Goal: Submit feedback/report problem

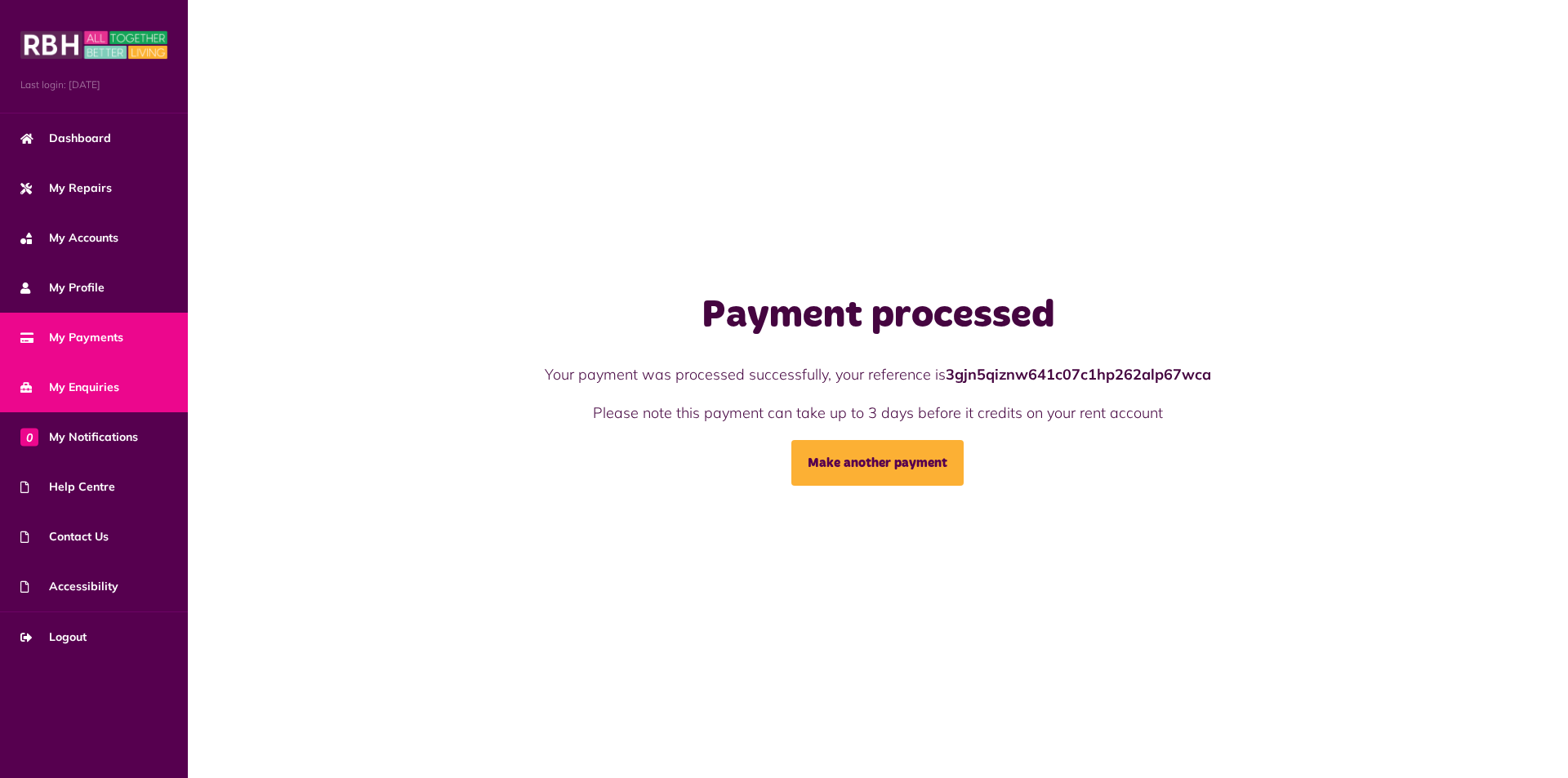
click at [72, 383] on span "My Enquiries" at bounding box center [70, 388] width 99 height 17
click at [63, 387] on span "My Enquiries" at bounding box center [70, 388] width 99 height 17
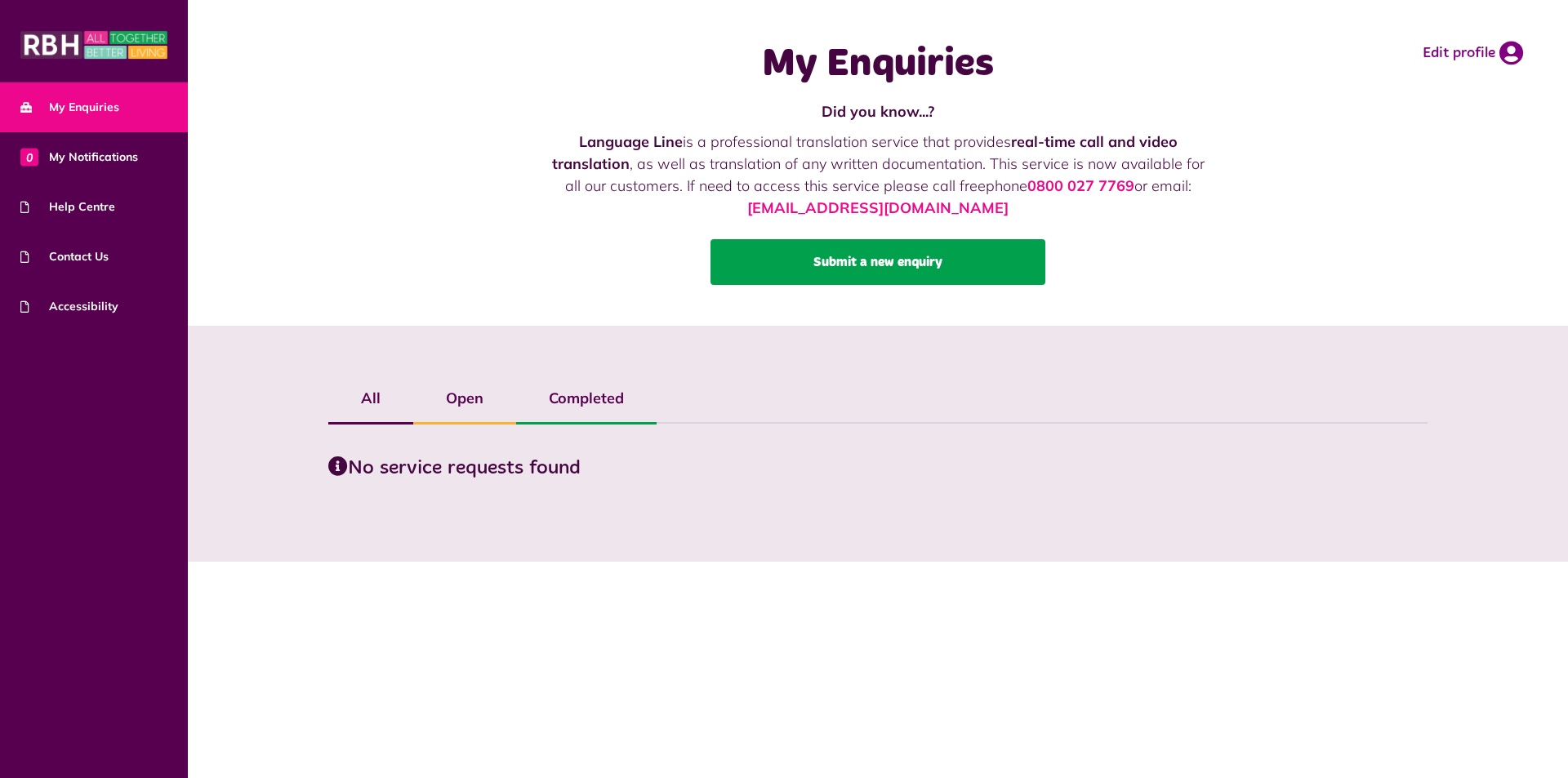
click at [779, 268] on link "Submit a new enquiry" at bounding box center [878, 262] width 335 height 45
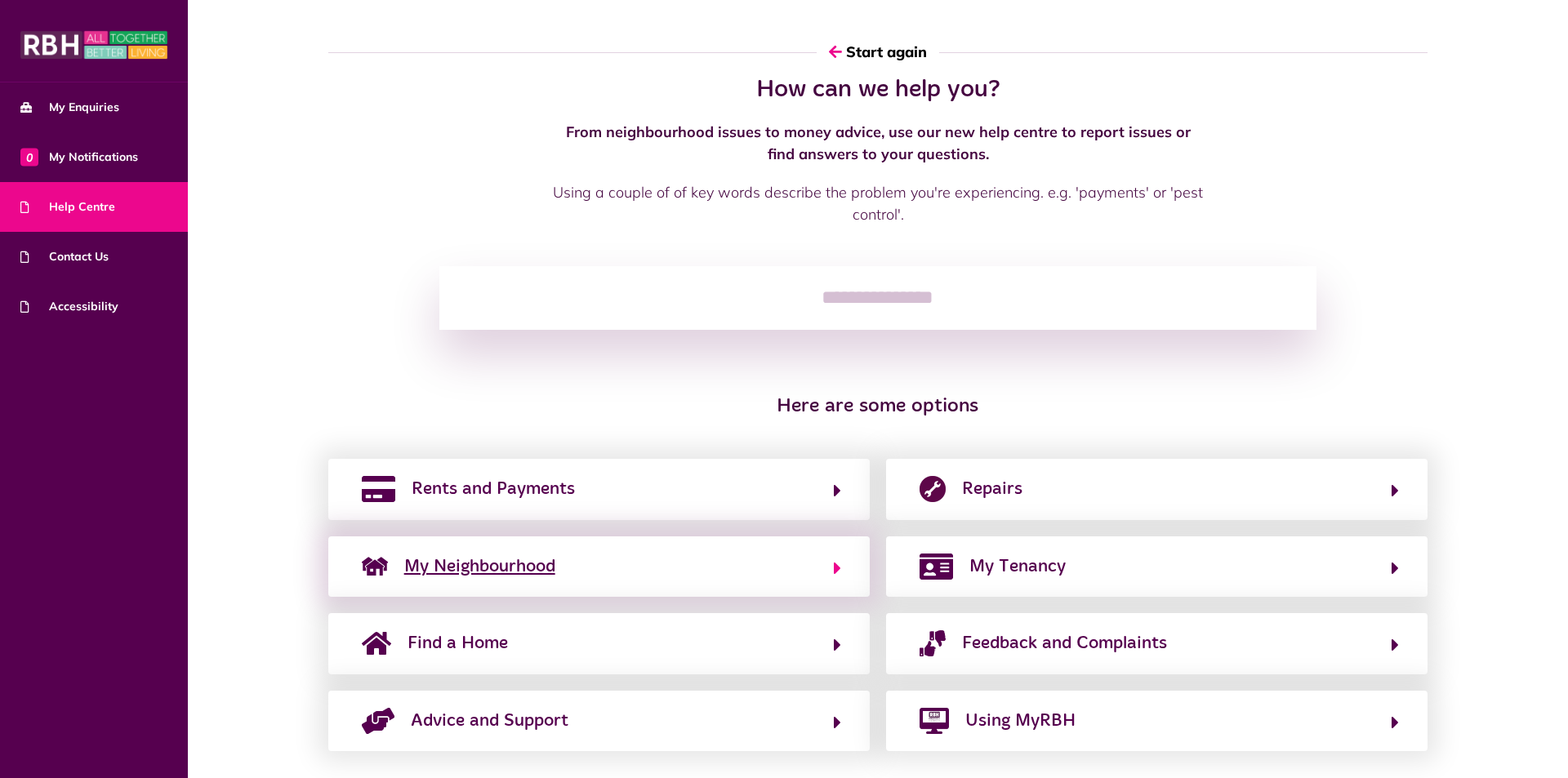
click at [722, 563] on button "My Neighbourhood" at bounding box center [599, 566] width 484 height 27
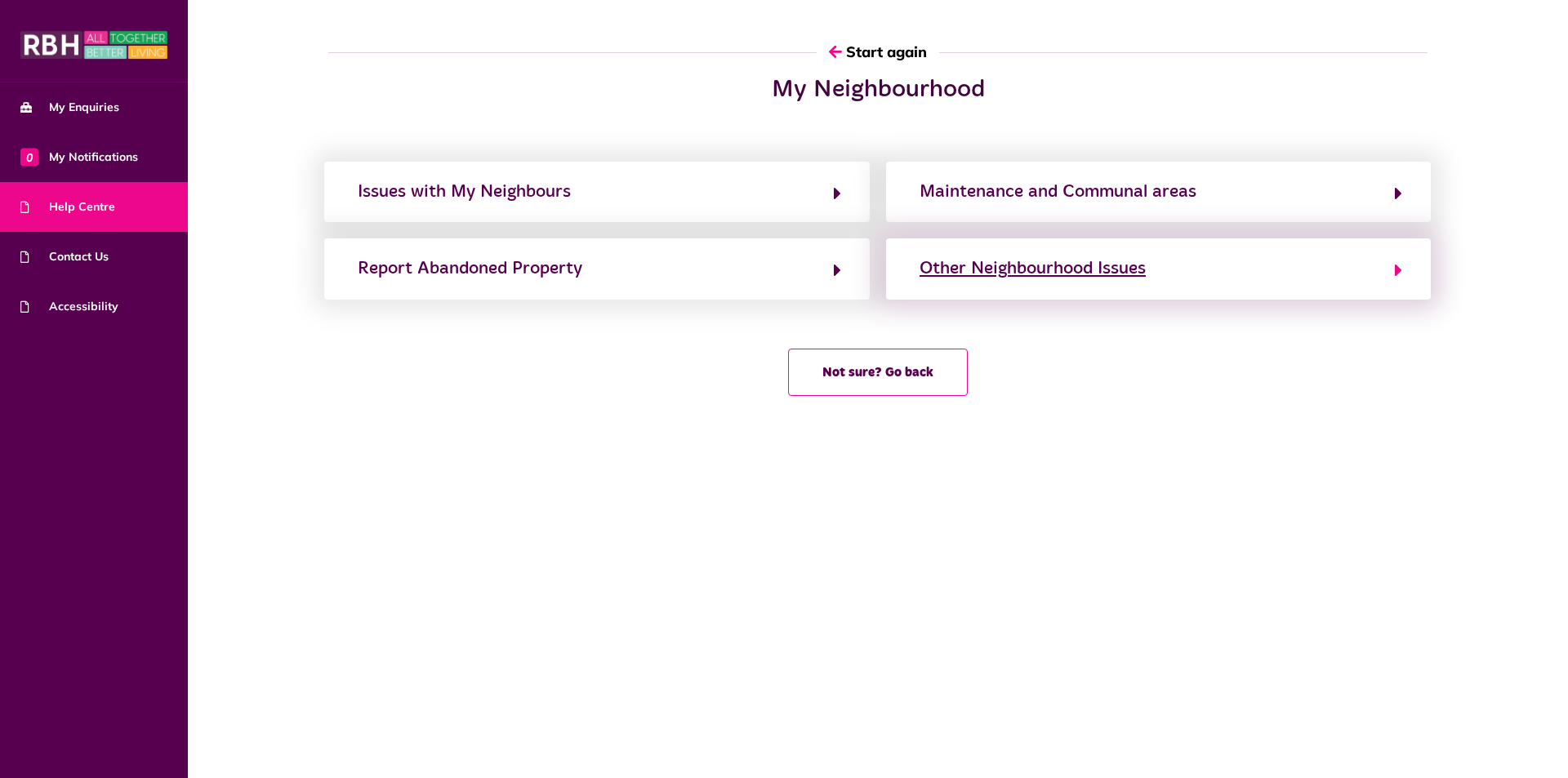
click at [935, 264] on div "Other Neighbourhood Issues" at bounding box center [1033, 268] width 227 height 26
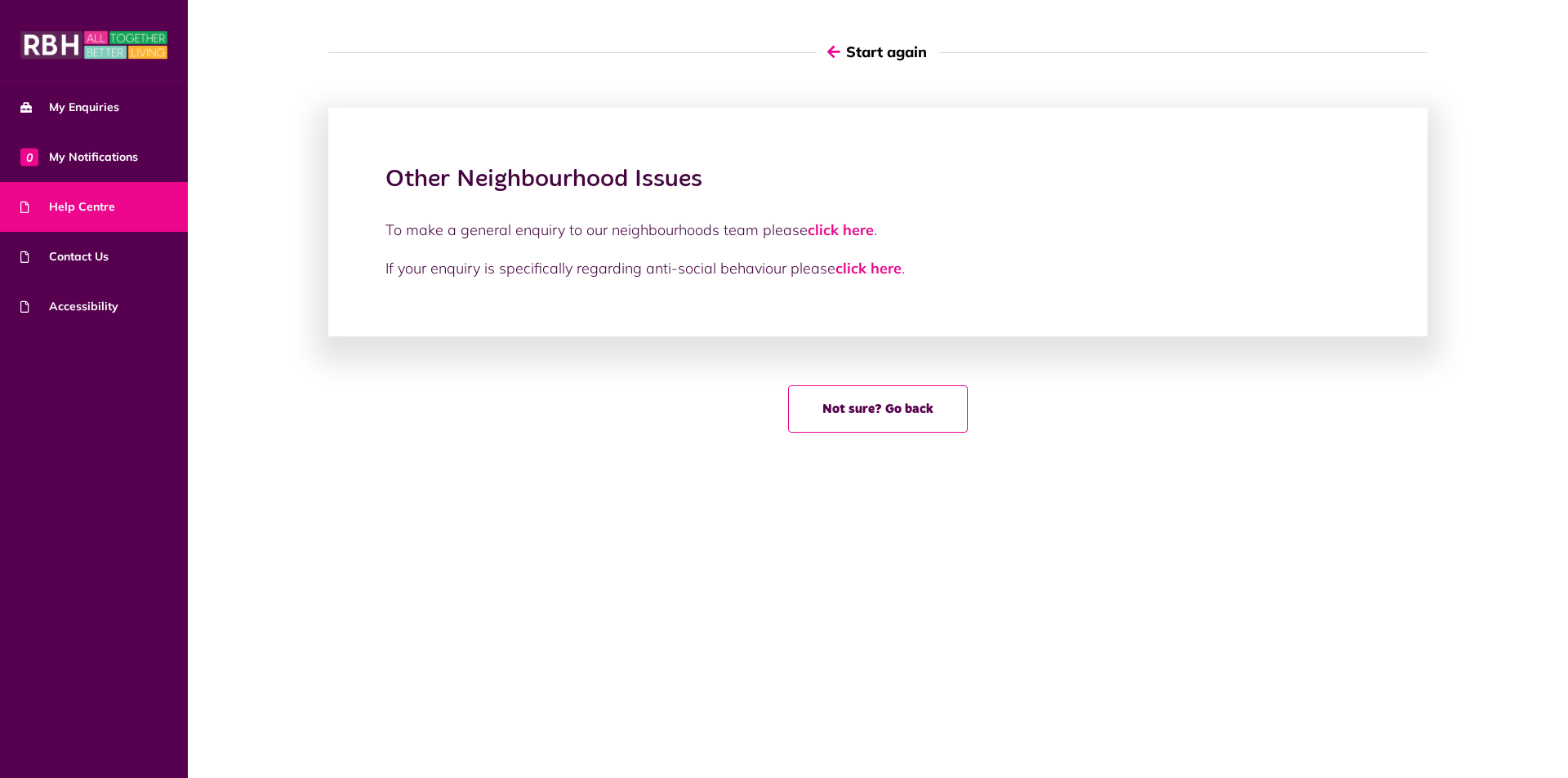
click at [848, 54] on button "Start again" at bounding box center [878, 51] width 123 height 46
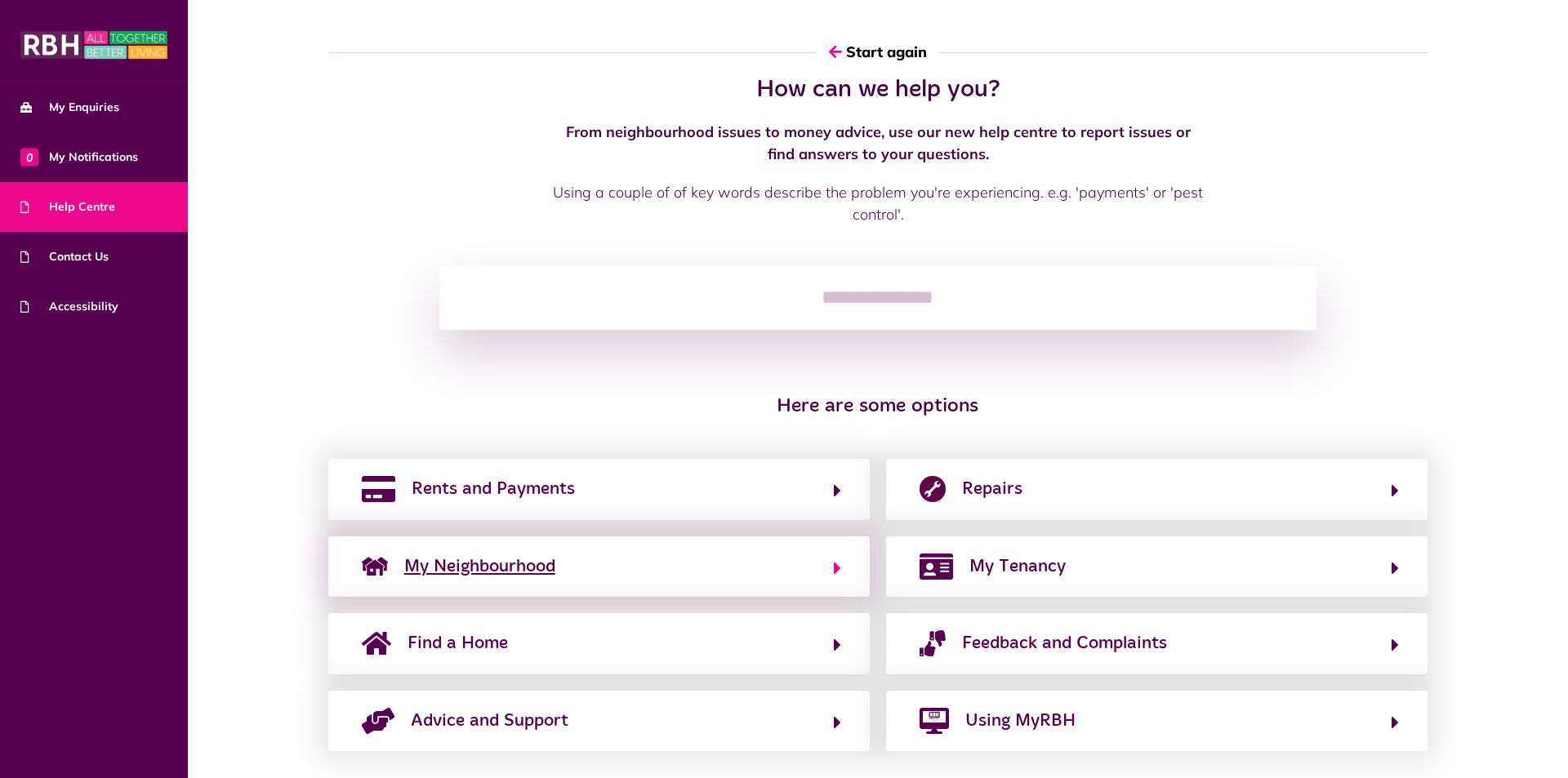
click at [727, 567] on button "My Neighbourhood" at bounding box center [599, 566] width 484 height 27
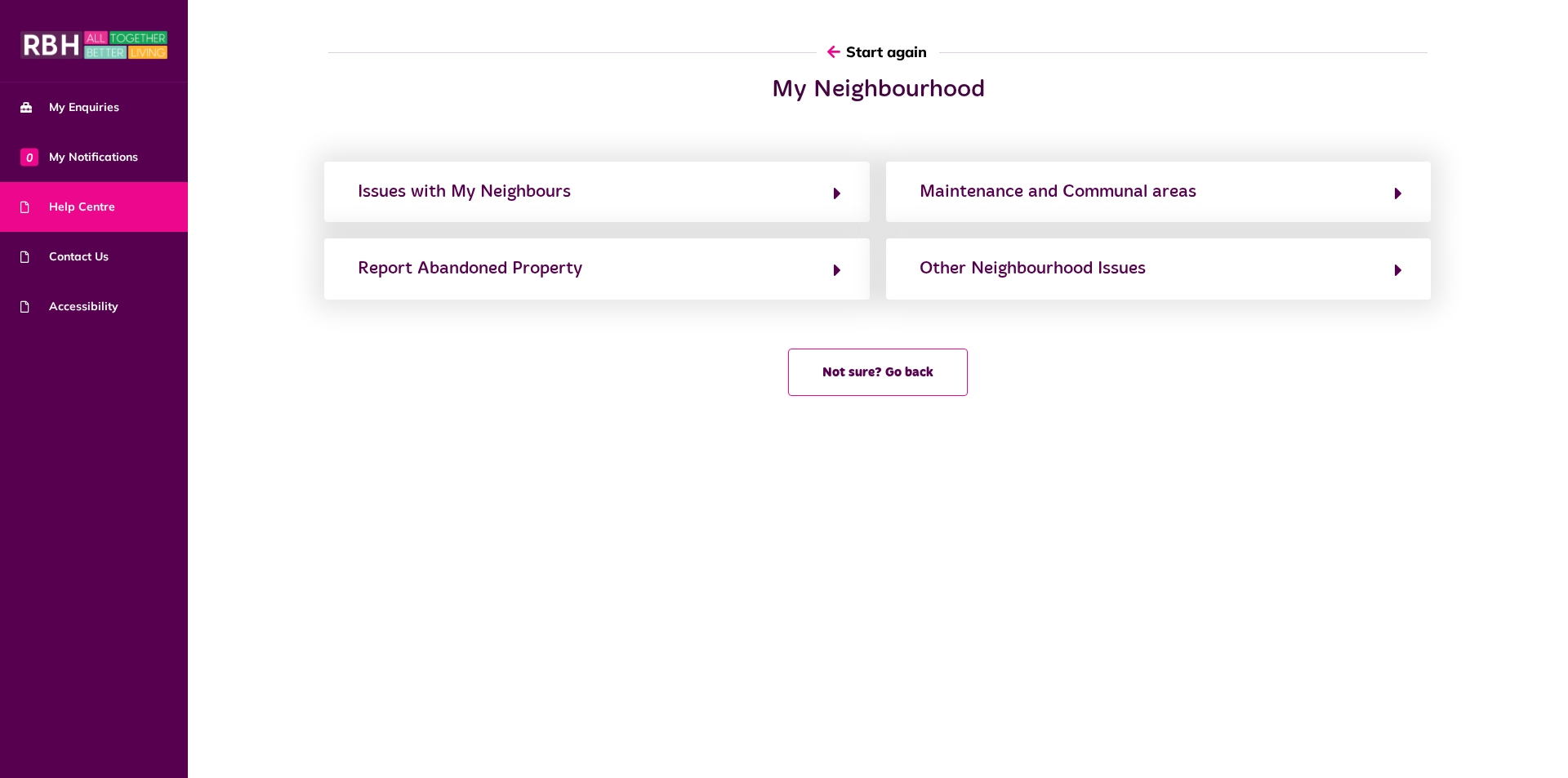
click at [901, 57] on button "Start again" at bounding box center [878, 51] width 123 height 46
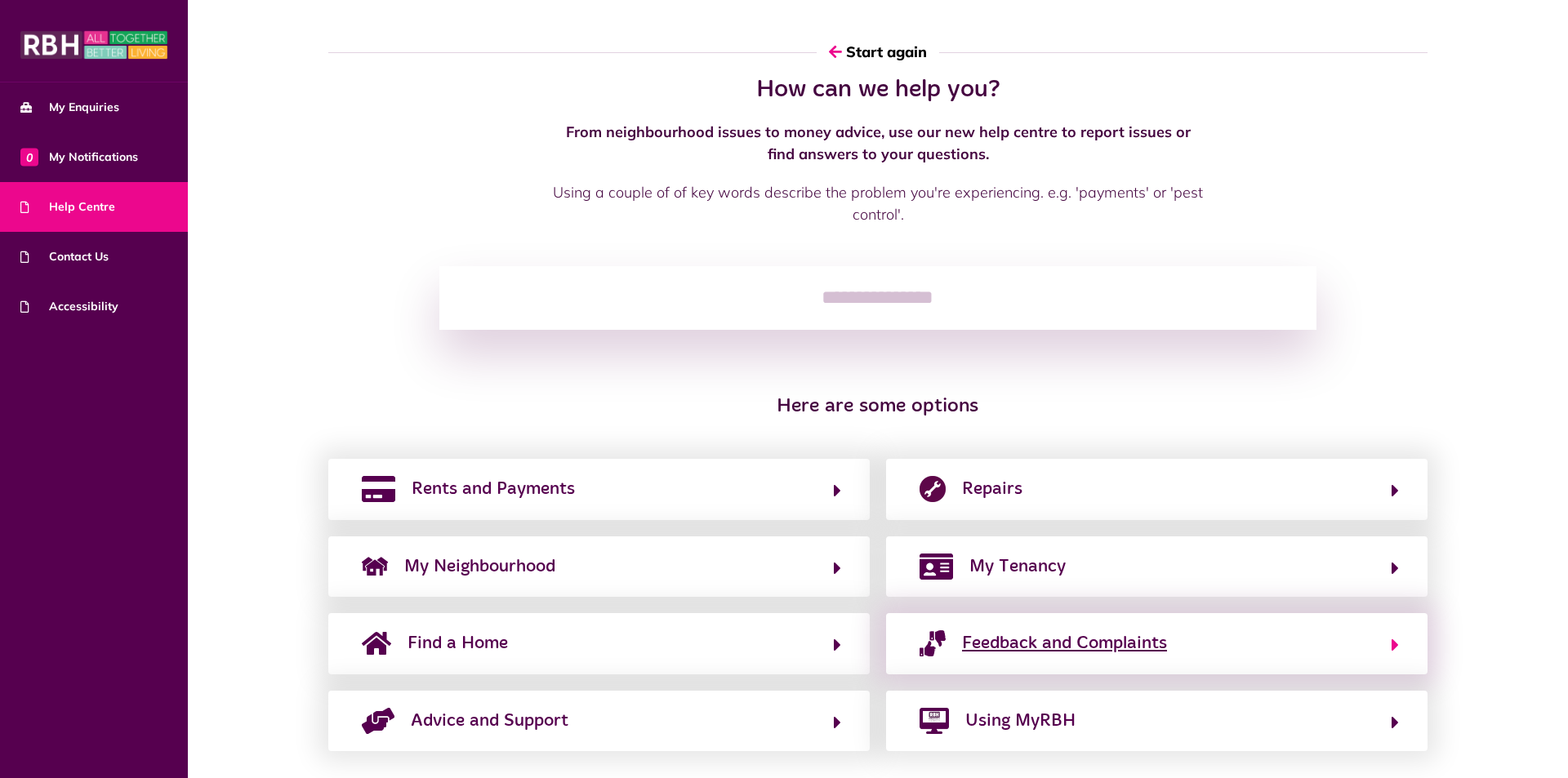
click at [1093, 645] on span "Feedback and Complaints" at bounding box center [1064, 643] width 205 height 26
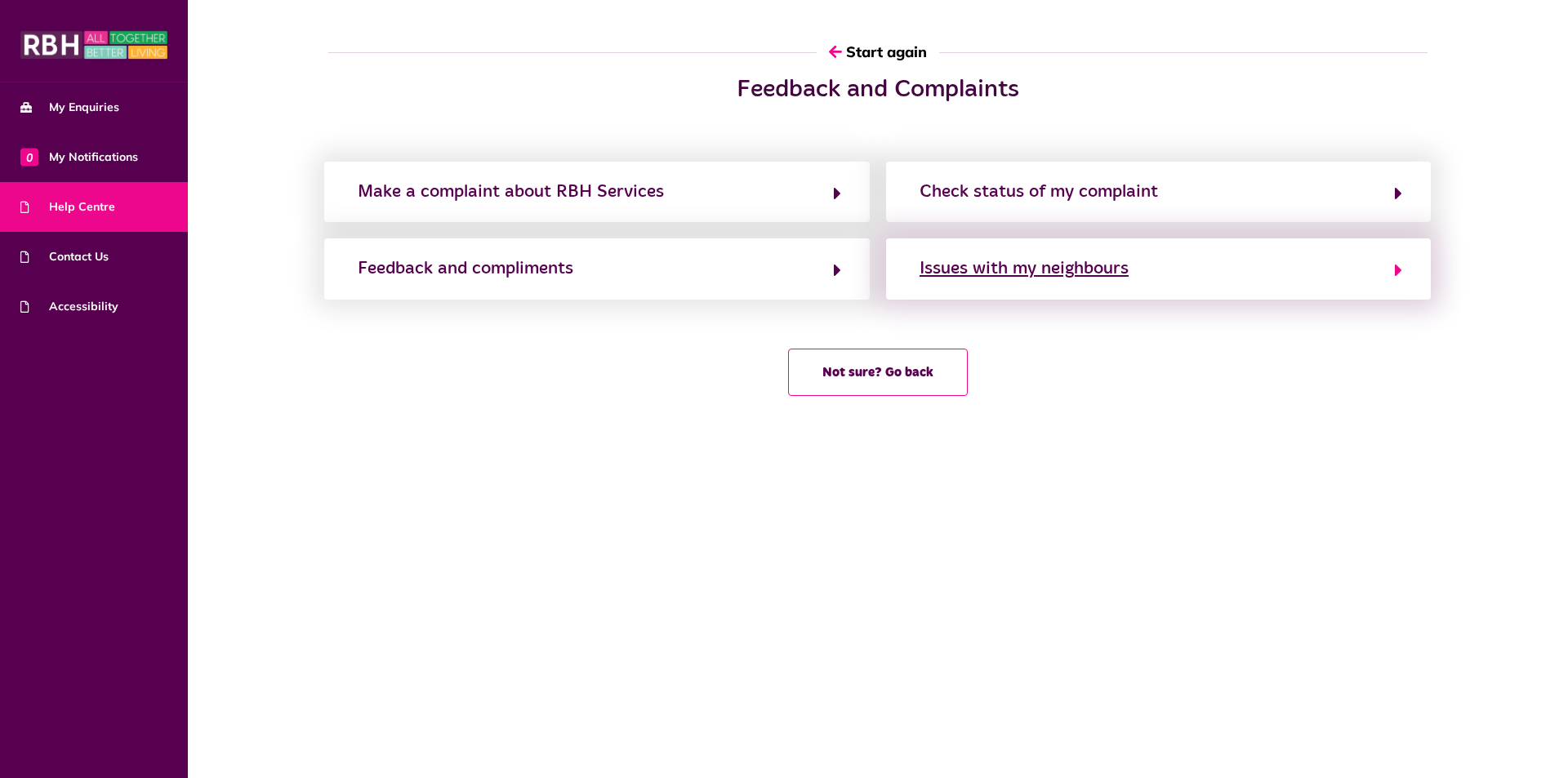
click at [950, 276] on div "Issues with my neighbours" at bounding box center [1025, 268] width 209 height 26
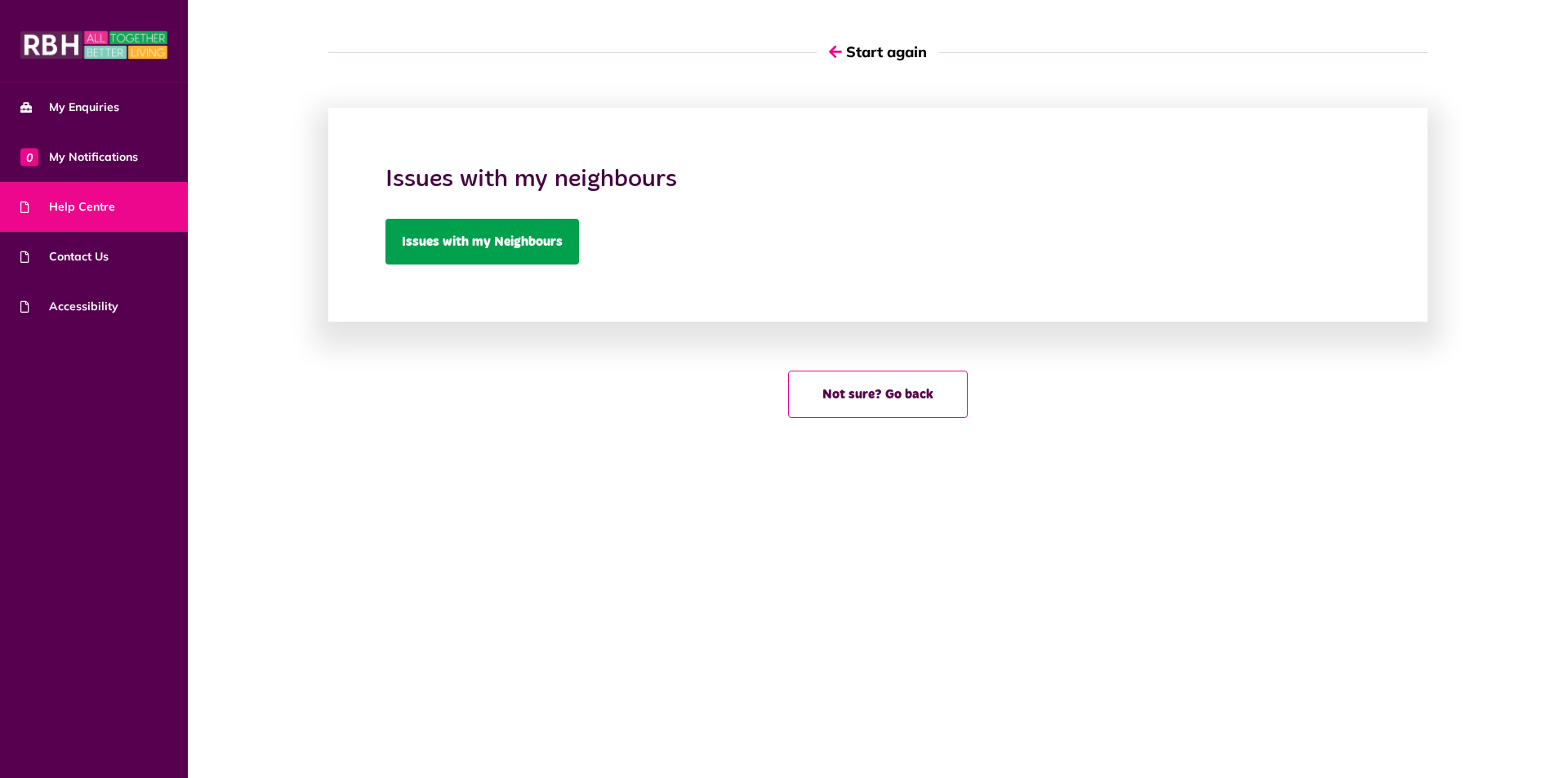
click at [449, 236] on link "Issues with my Neighbours" at bounding box center [482, 241] width 194 height 45
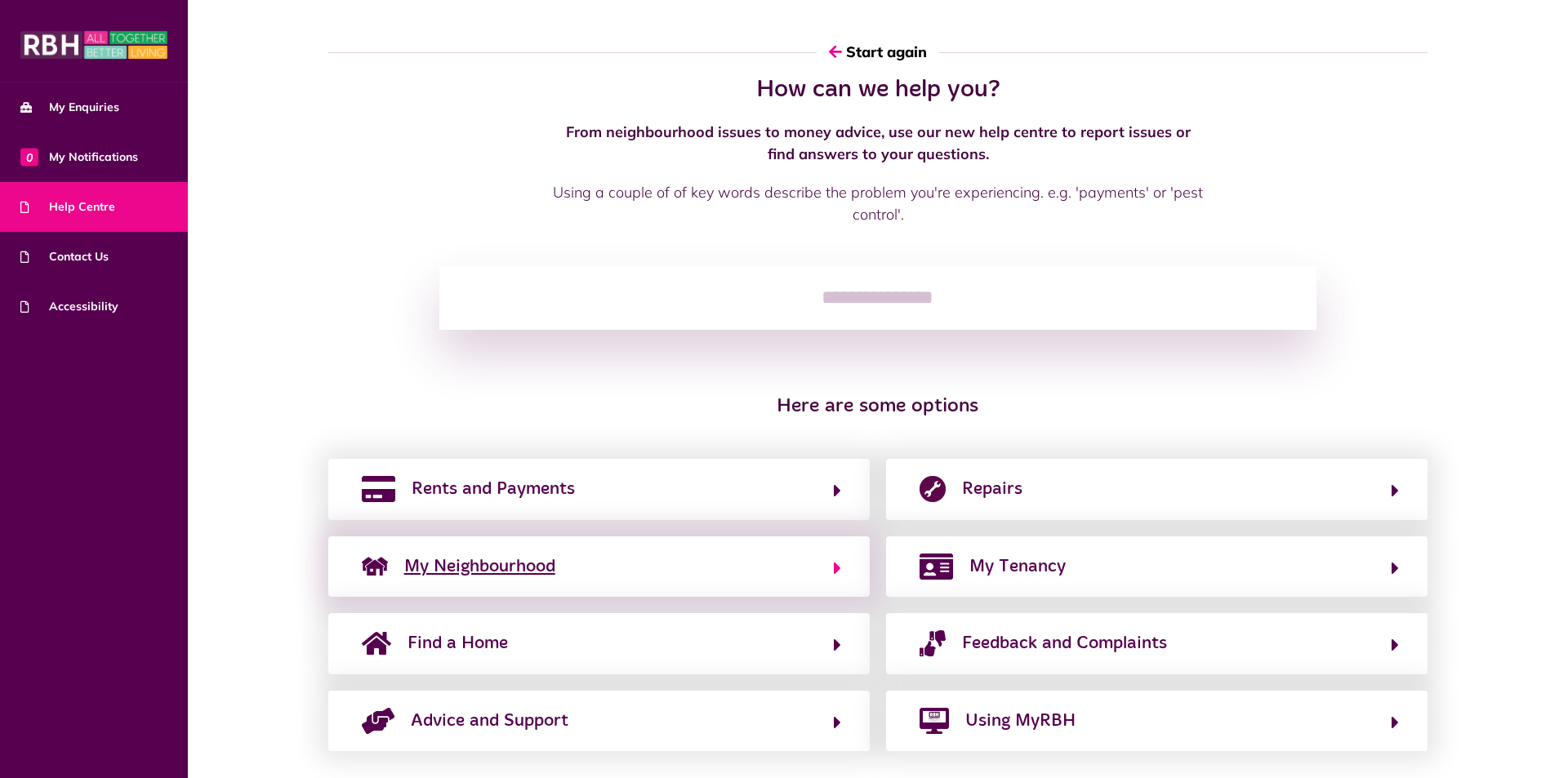
click at [774, 574] on button "My Neighbourhood" at bounding box center [599, 566] width 484 height 27
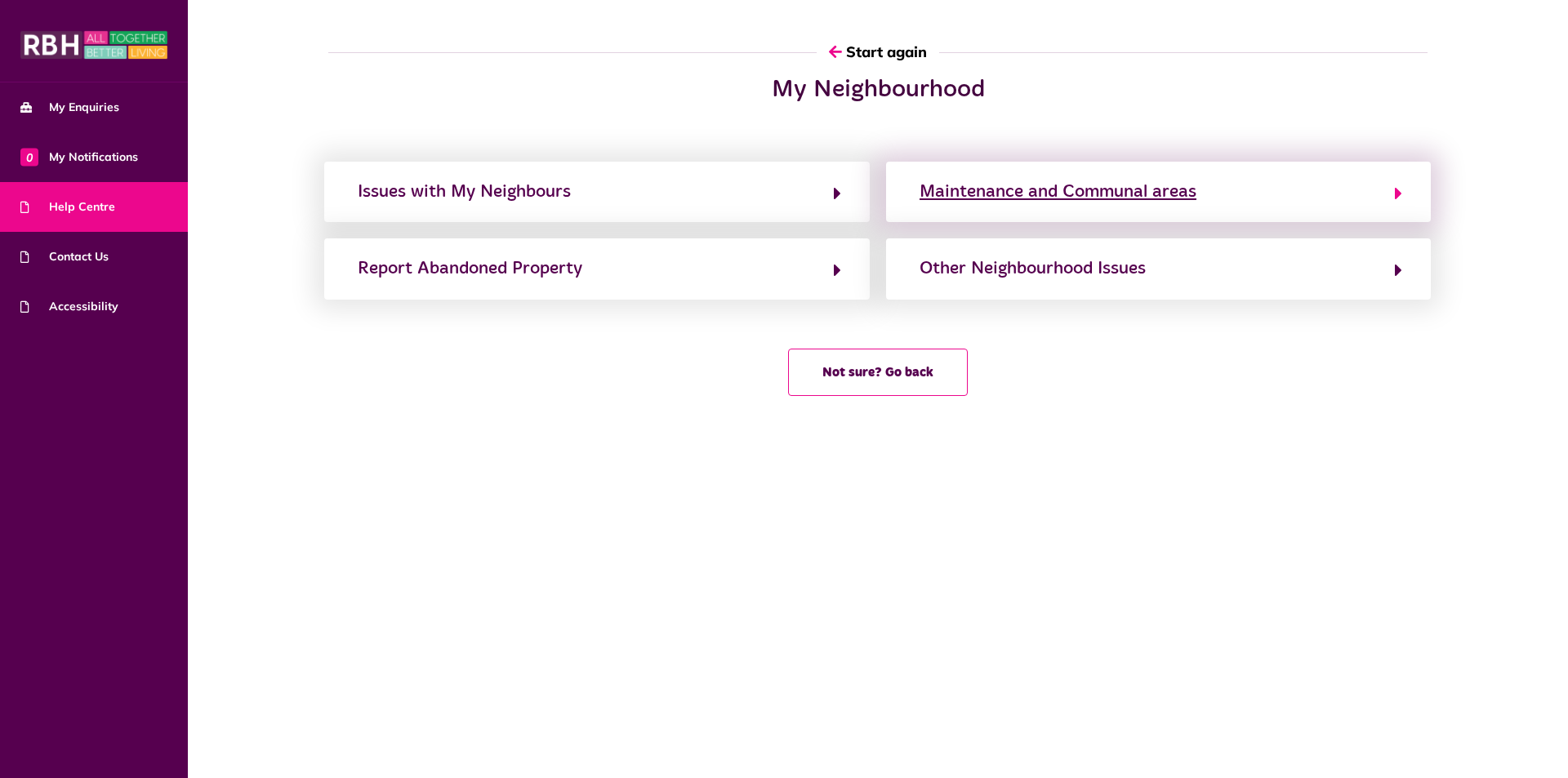
click at [979, 201] on div "Maintenance and Communal areas" at bounding box center [1058, 191] width 277 height 26
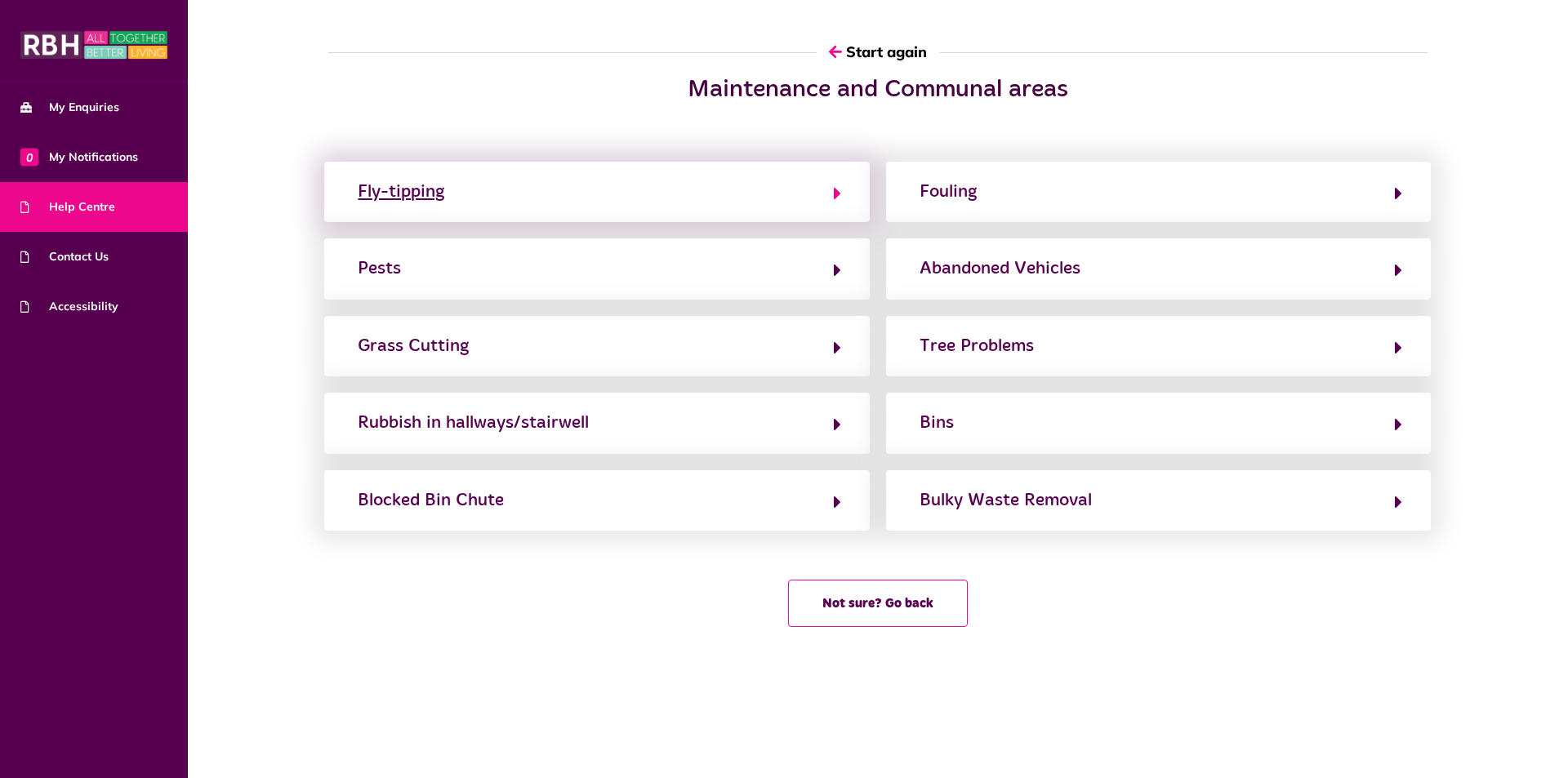
click at [838, 200] on icon "button" at bounding box center [838, 193] width 8 height 20
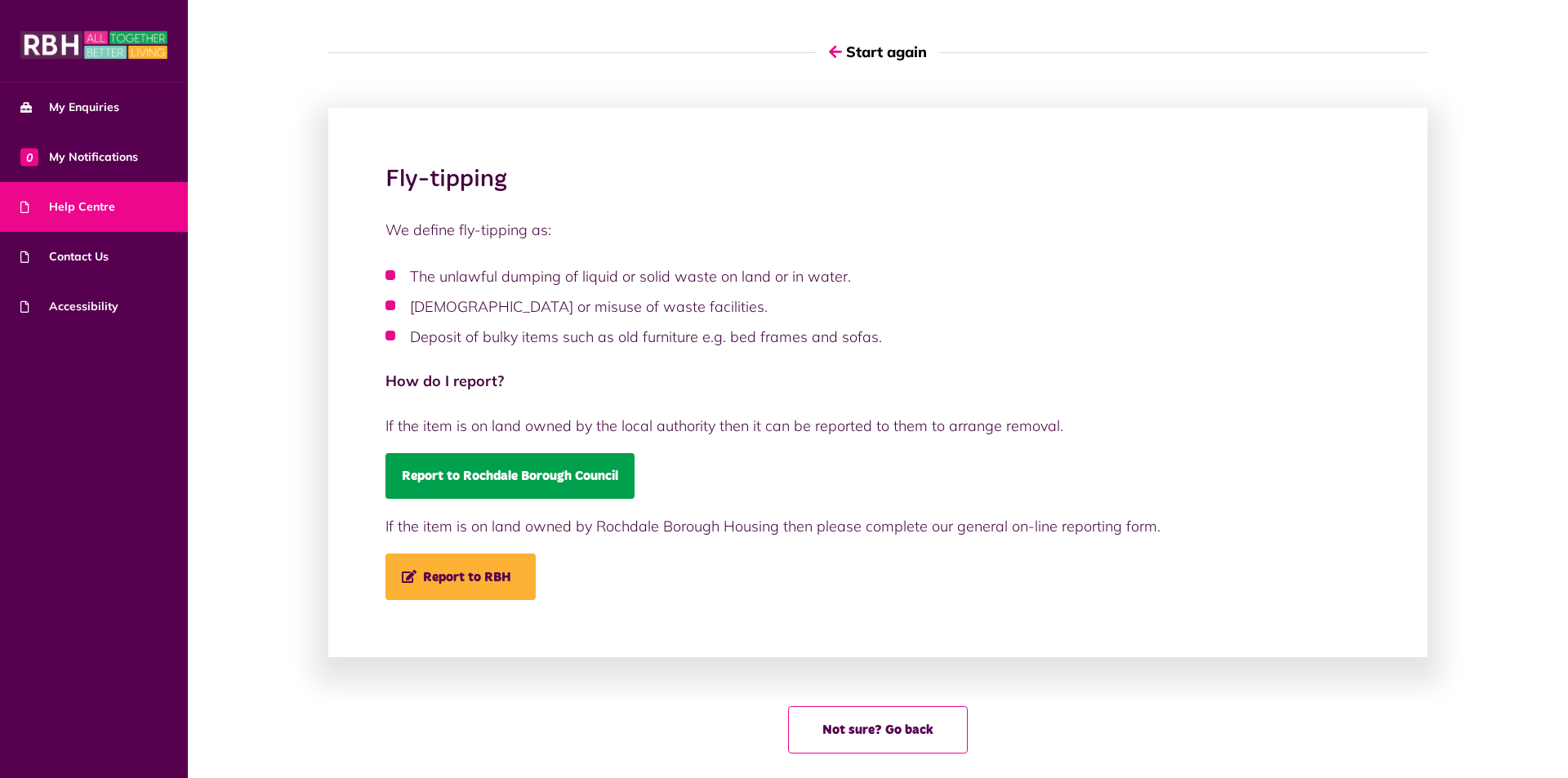
click at [524, 470] on link "Report to Rochdale Borough Council" at bounding box center [510, 475] width 249 height 45
